Goal: Find specific page/section: Find specific page/section

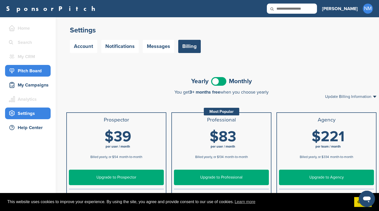
click at [22, 72] on div "Pitch Board" at bounding box center [29, 70] width 43 height 9
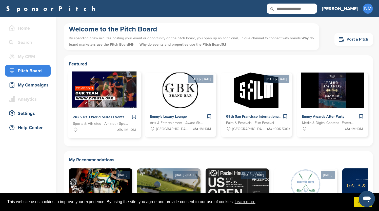
click at [113, 83] on img at bounding box center [104, 89] width 65 height 37
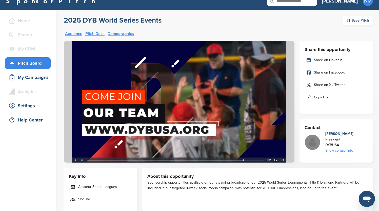
scroll to position [45, 0]
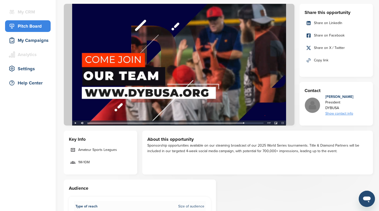
click at [76, 124] on img at bounding box center [179, 64] width 231 height 121
click at [76, 123] on img at bounding box center [179, 64] width 231 height 121
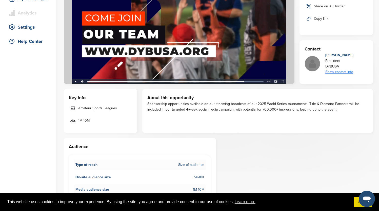
scroll to position [16, 0]
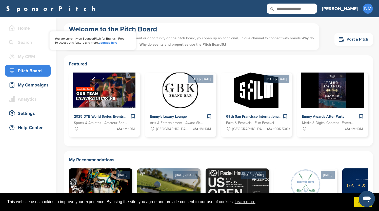
click at [24, 31] on div "Home" at bounding box center [29, 28] width 43 height 9
click at [35, 10] on link "SponsorPitch" at bounding box center [52, 8] width 92 height 7
